Goal: Use online tool/utility: Utilize a website feature to perform a specific function

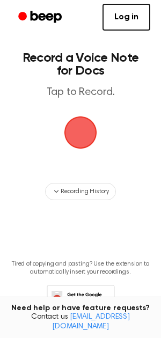
click at [72, 144] on span "button" at bounding box center [80, 132] width 33 height 33
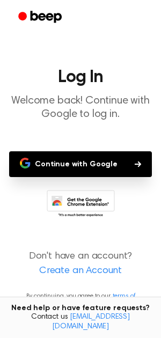
click at [73, 163] on button "Continue with Google" at bounding box center [80, 164] width 143 height 26
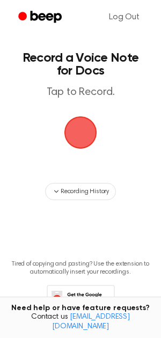
click at [79, 149] on span "button" at bounding box center [80, 132] width 43 height 43
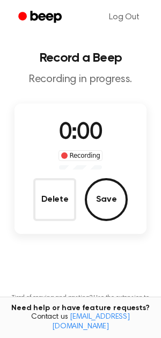
click at [80, 135] on span "0:00" at bounding box center [80, 133] width 43 height 23
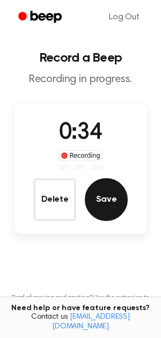
click at [102, 197] on button "Save" at bounding box center [106, 199] width 43 height 43
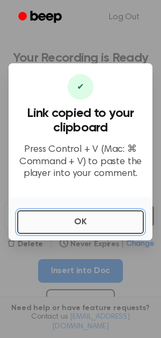
click at [97, 224] on button "OK" at bounding box center [80, 222] width 127 height 24
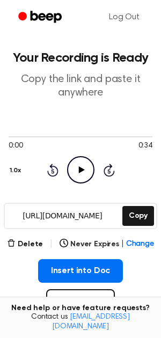
click at [83, 173] on icon "Play Audio" at bounding box center [80, 169] width 27 height 27
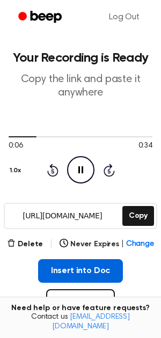
click at [62, 268] on button "Insert into Doc" at bounding box center [80, 271] width 85 height 24
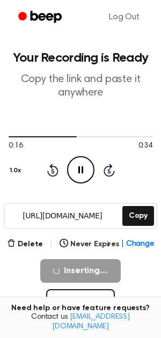
click at [78, 171] on icon at bounding box center [80, 169] width 5 height 7
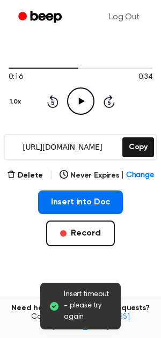
scroll to position [71, 0]
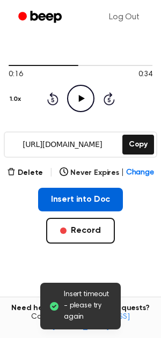
click at [70, 201] on button "Insert into Doc" at bounding box center [80, 200] width 85 height 24
